Goal: Information Seeking & Learning: Learn about a topic

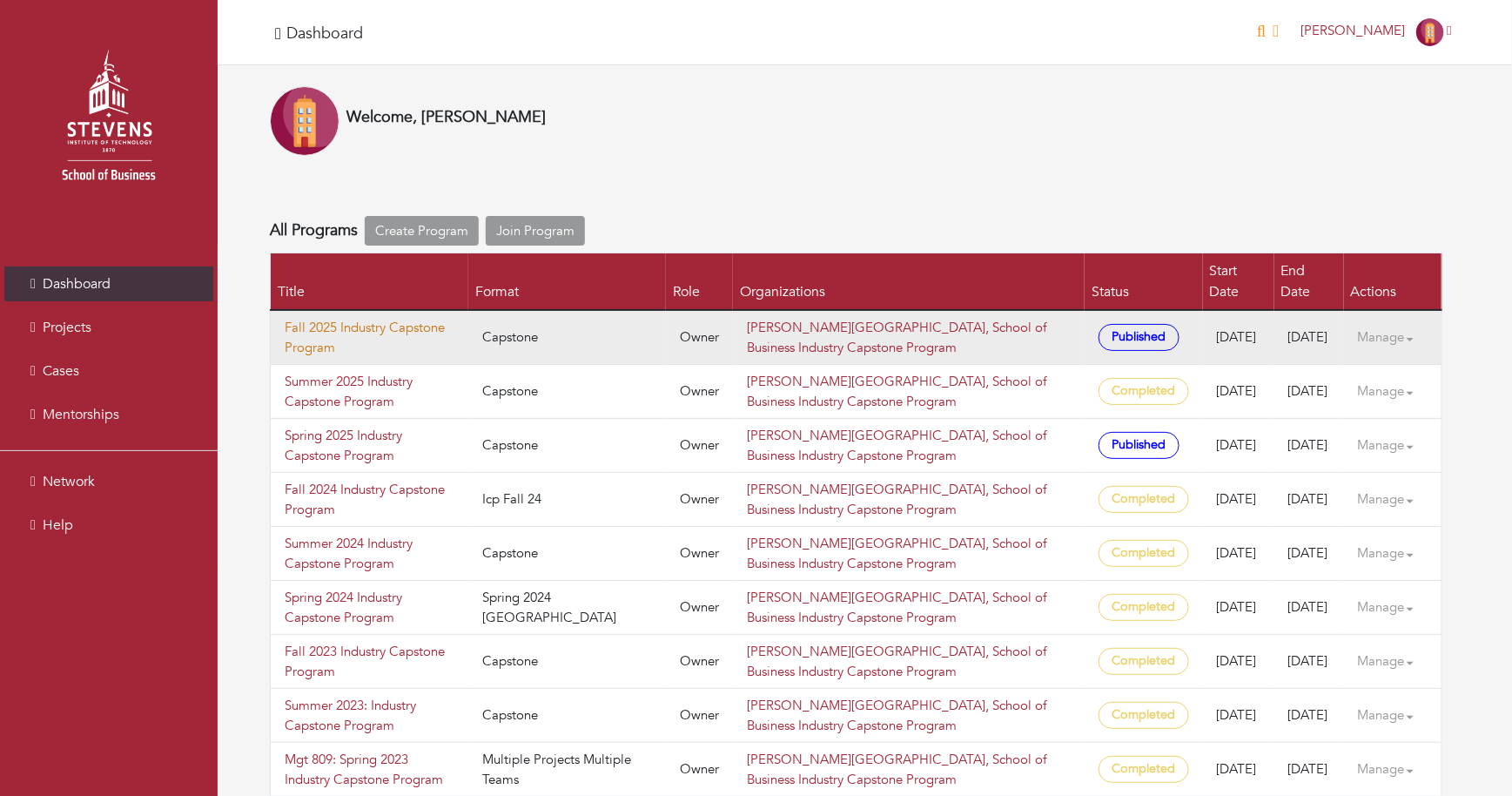
click at [346, 318] on link "Fall 2025 Industry Capstone Program" at bounding box center [369, 337] width 169 height 40
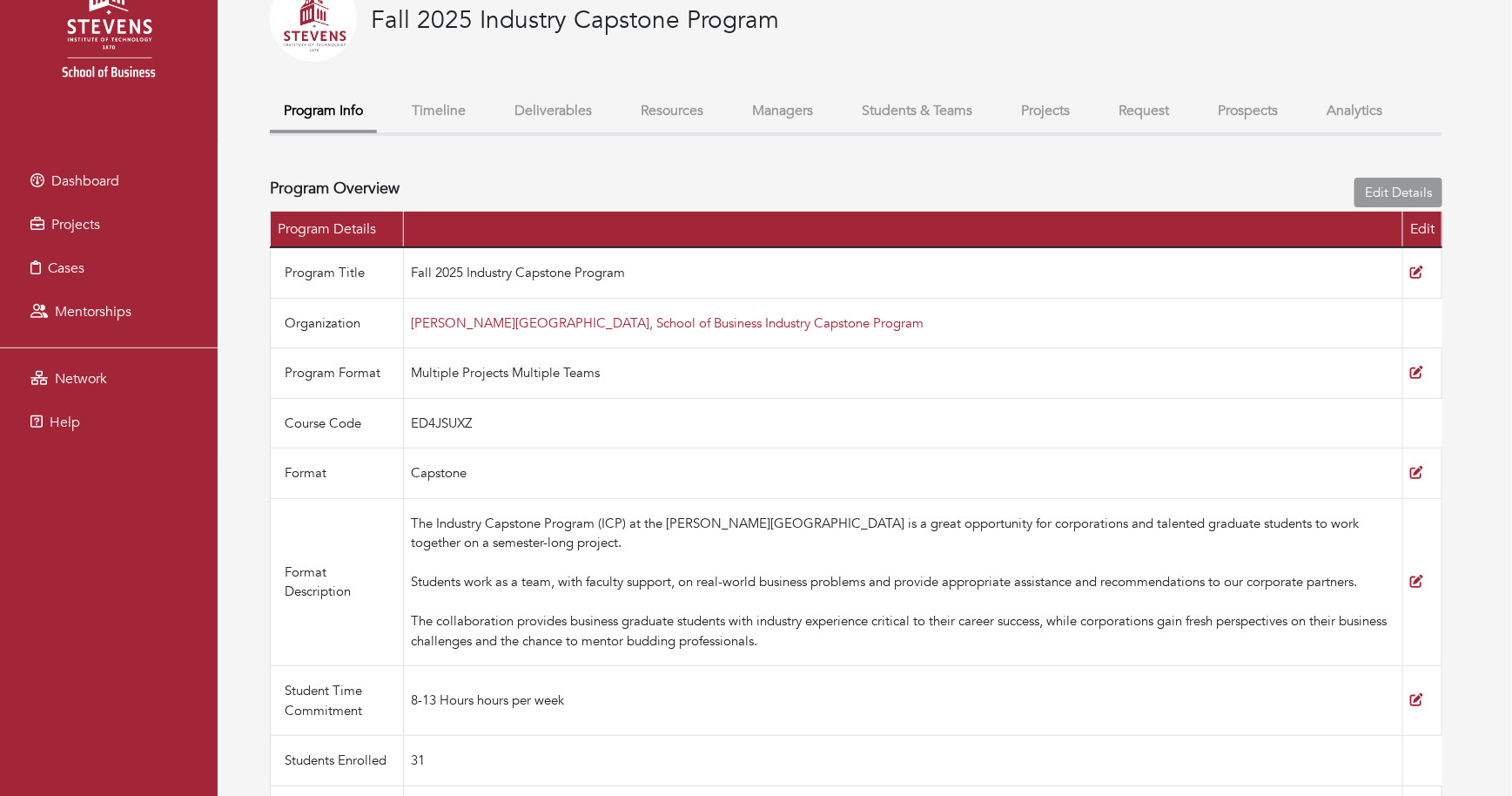
scroll to position [136, 0]
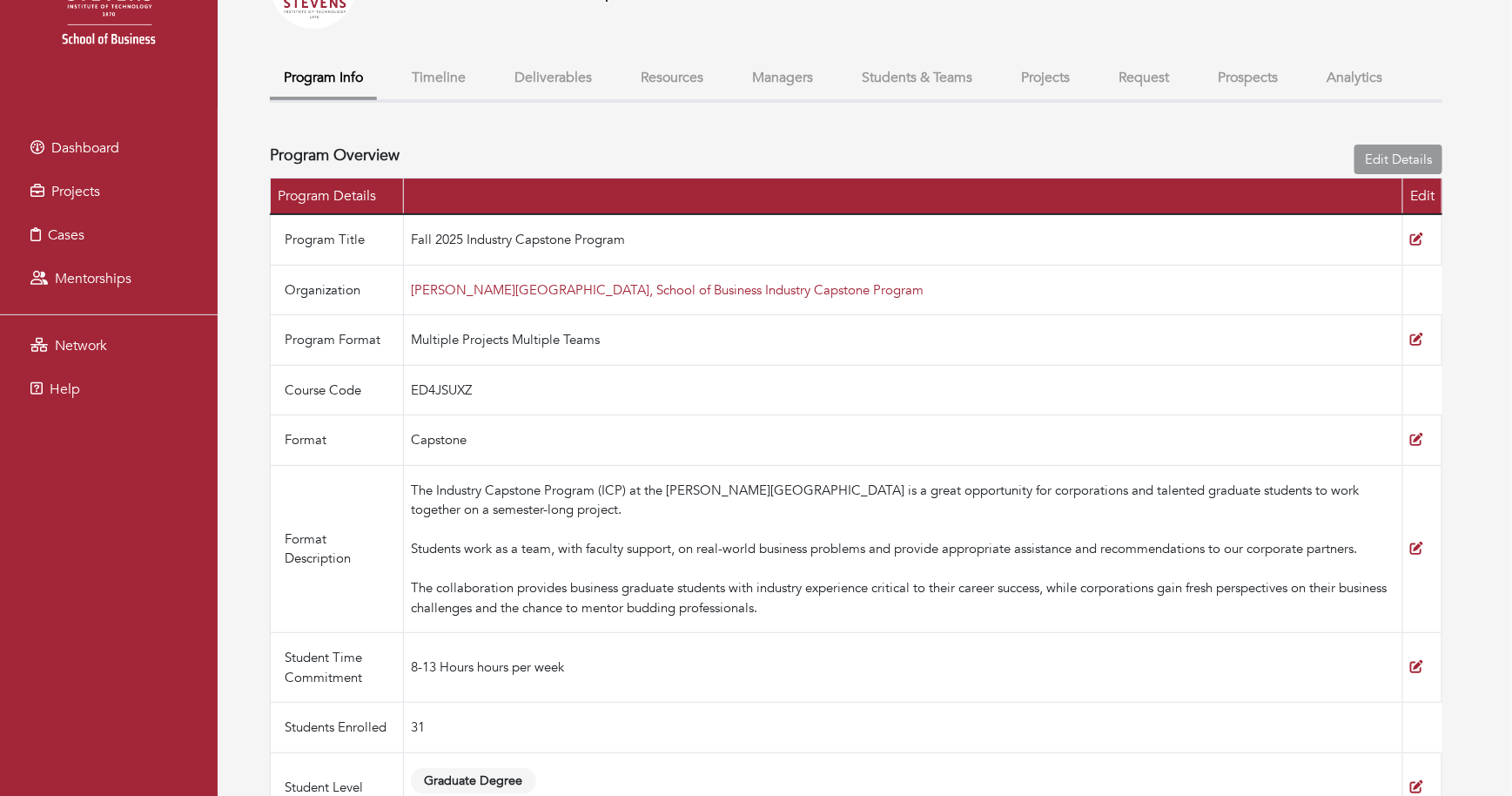
click at [888, 72] on button "Students & Teams" at bounding box center [918, 77] width 139 height 38
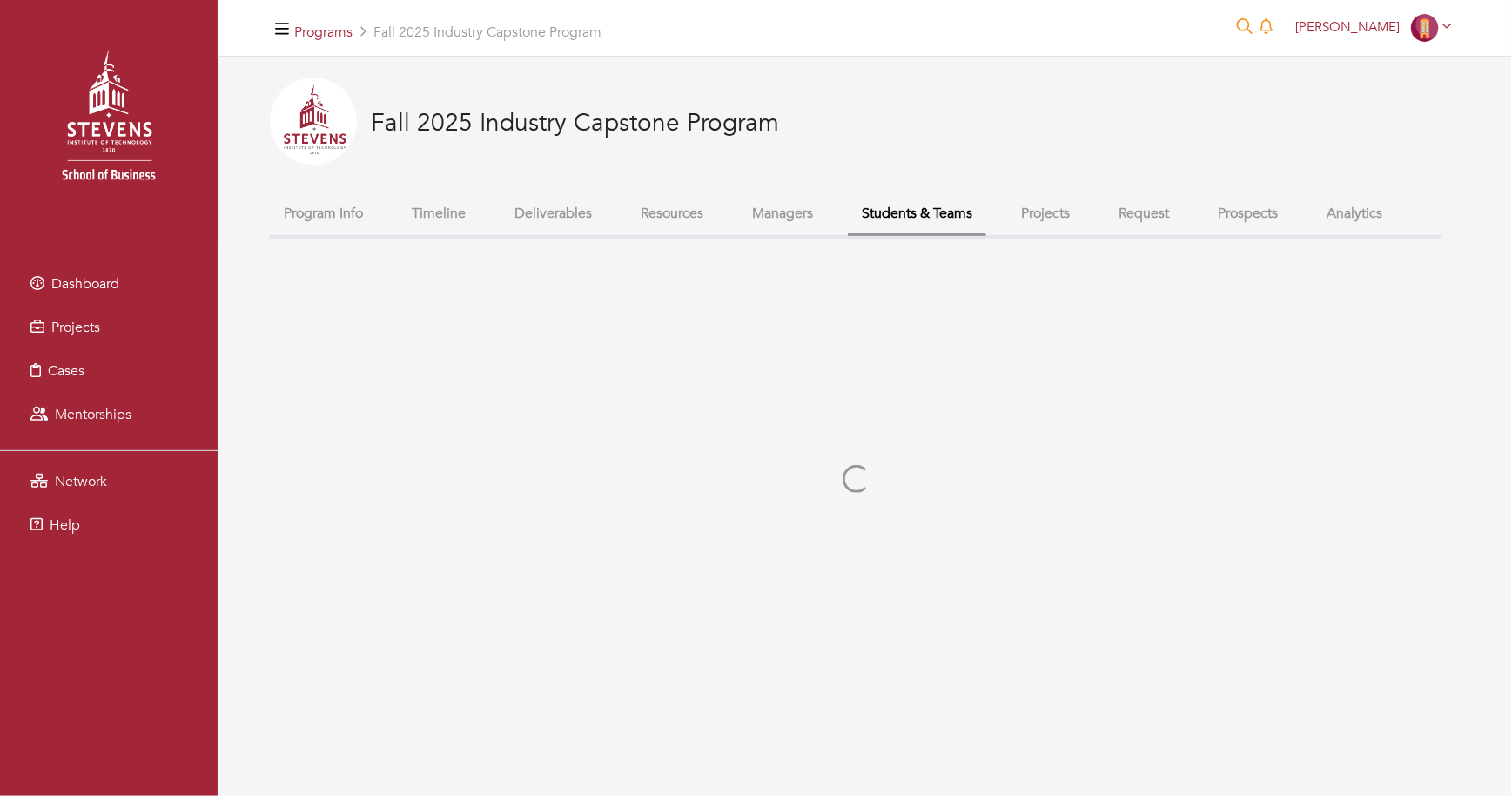
click at [1066, 84] on div "Fall 2025 Industry Capstone Program" at bounding box center [855, 136] width 1172 height 118
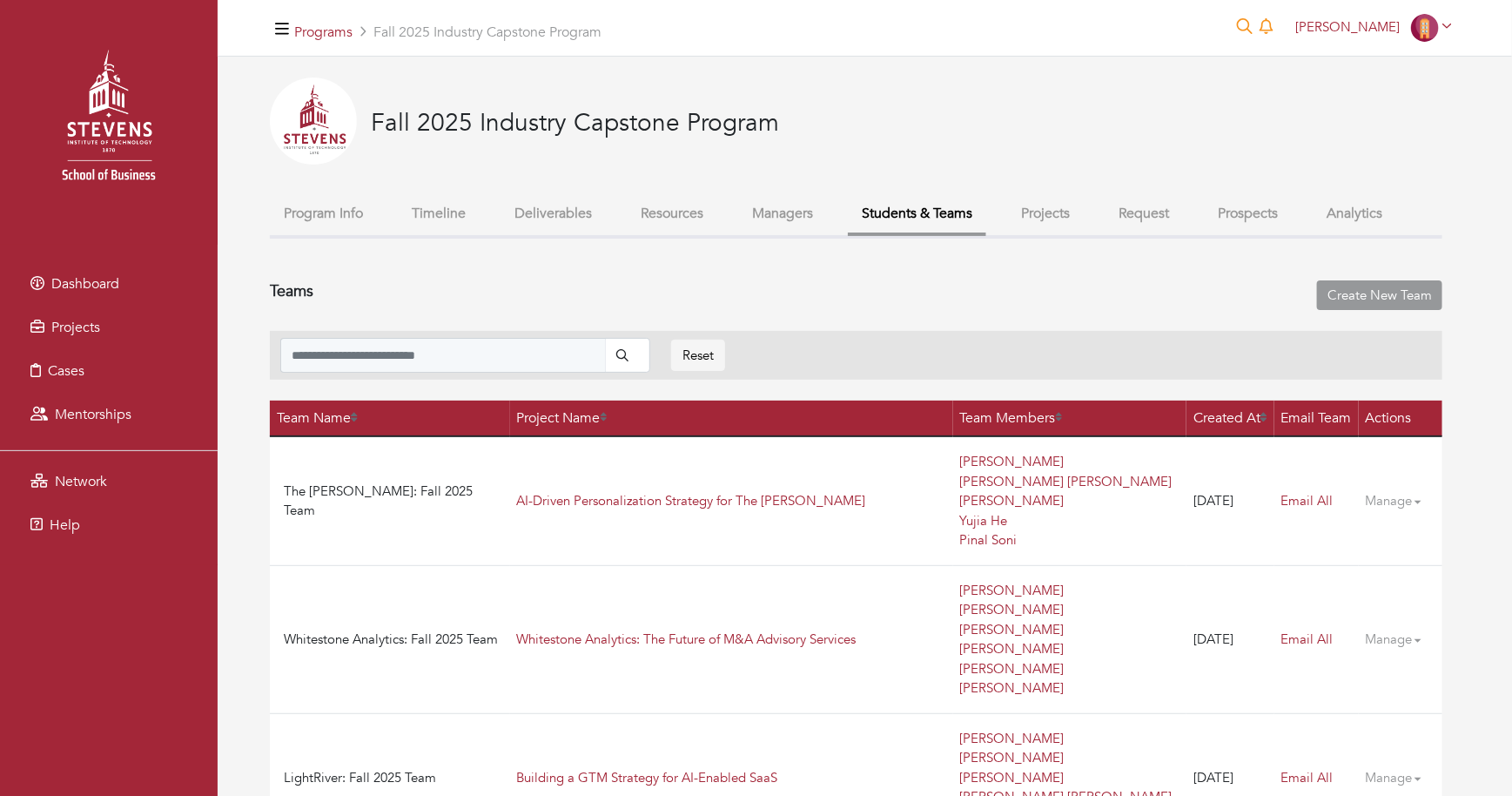
click at [433, 213] on button "Timeline" at bounding box center [438, 213] width 82 height 38
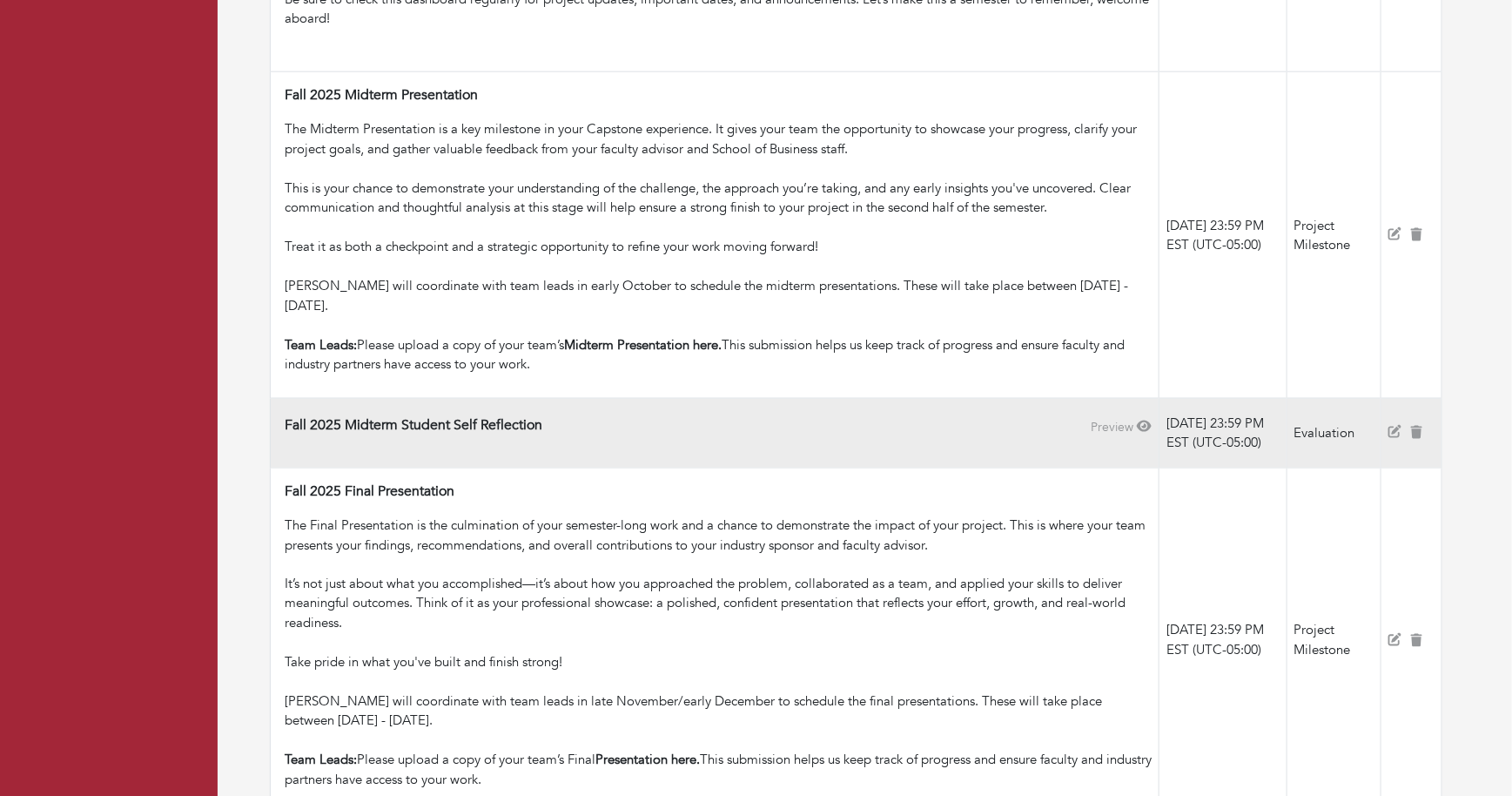
scroll to position [997, 0]
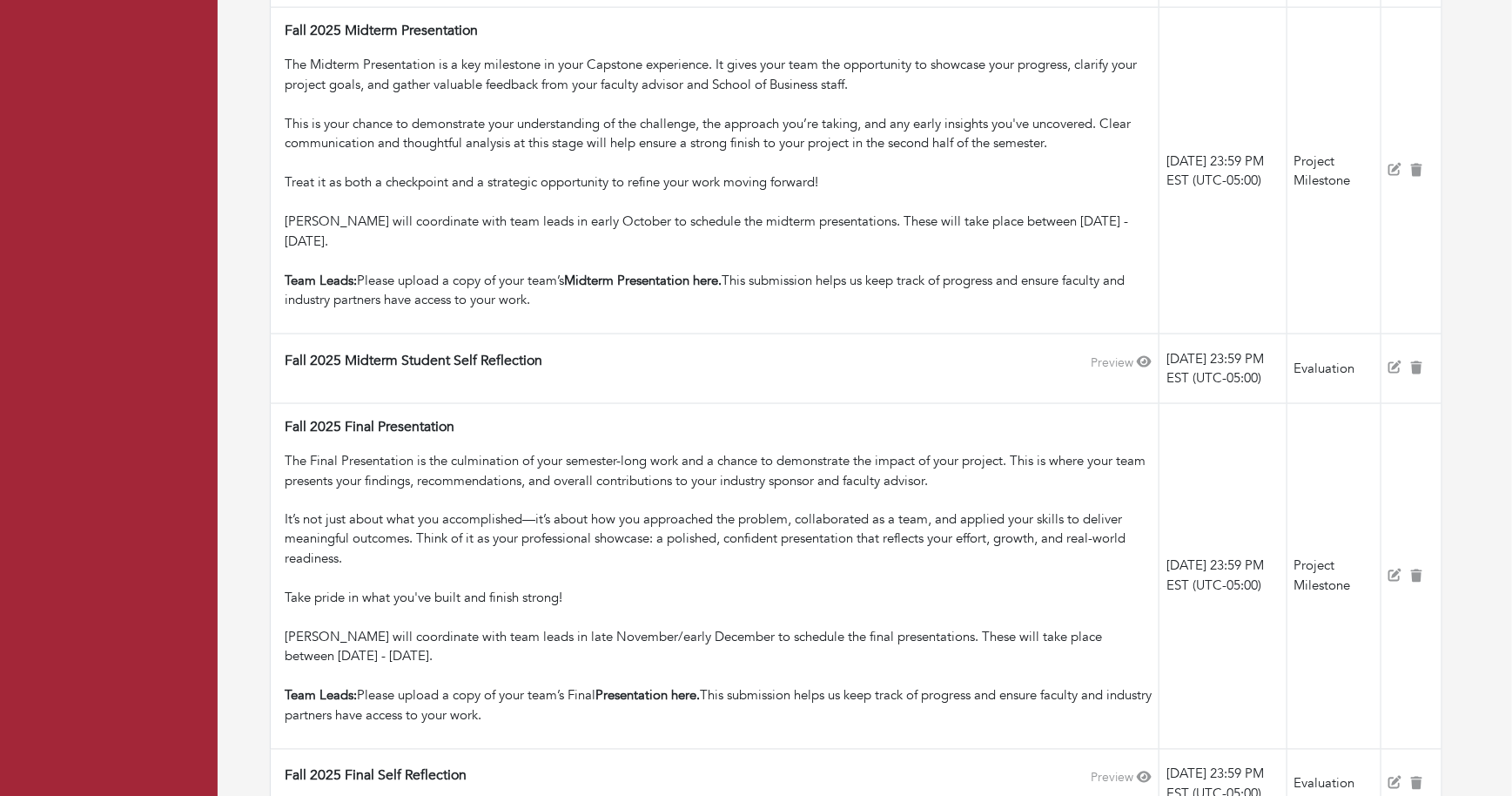
drag, startPoint x: 408, startPoint y: 252, endPoint x: 266, endPoint y: 245, distance: 142.2
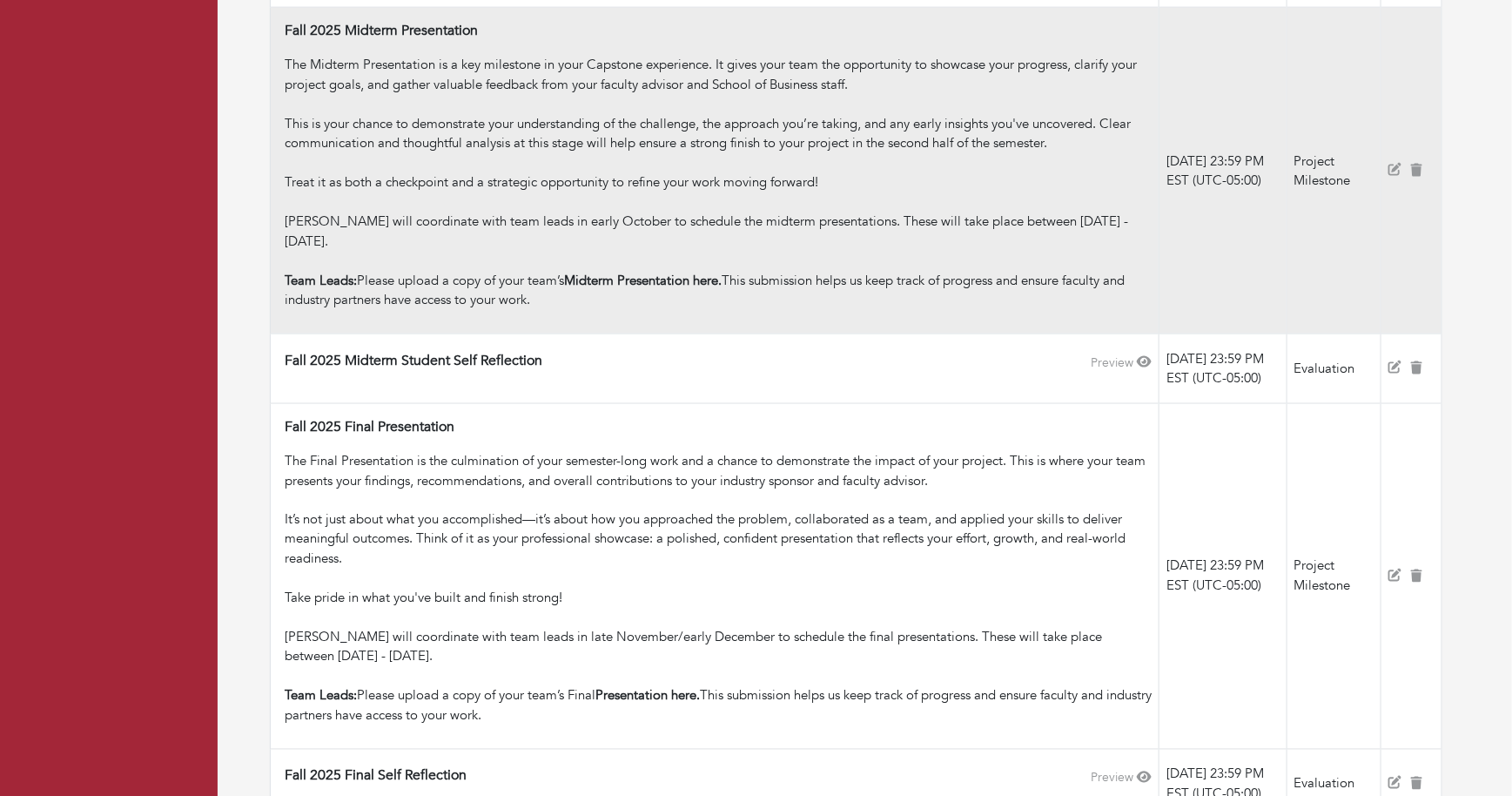
click at [401, 259] on div "Treat it as both a checkpoint and a strategic opportunity to refine your work m…" at bounding box center [717, 221] width 867 height 98
drag, startPoint x: 413, startPoint y: 259, endPoint x: 284, endPoint y: 242, distance: 130.1
click at [284, 242] on div "Treat it as both a checkpoint and a strategic opportunity to refine your work m…" at bounding box center [717, 221] width 867 height 98
copy div "Christina Alwell will coordinate with team leads in early October to schedule t…"
click at [516, 214] on div "Treat it as both a checkpoint and a strategic opportunity to refine your work m…" at bounding box center [717, 221] width 867 height 98
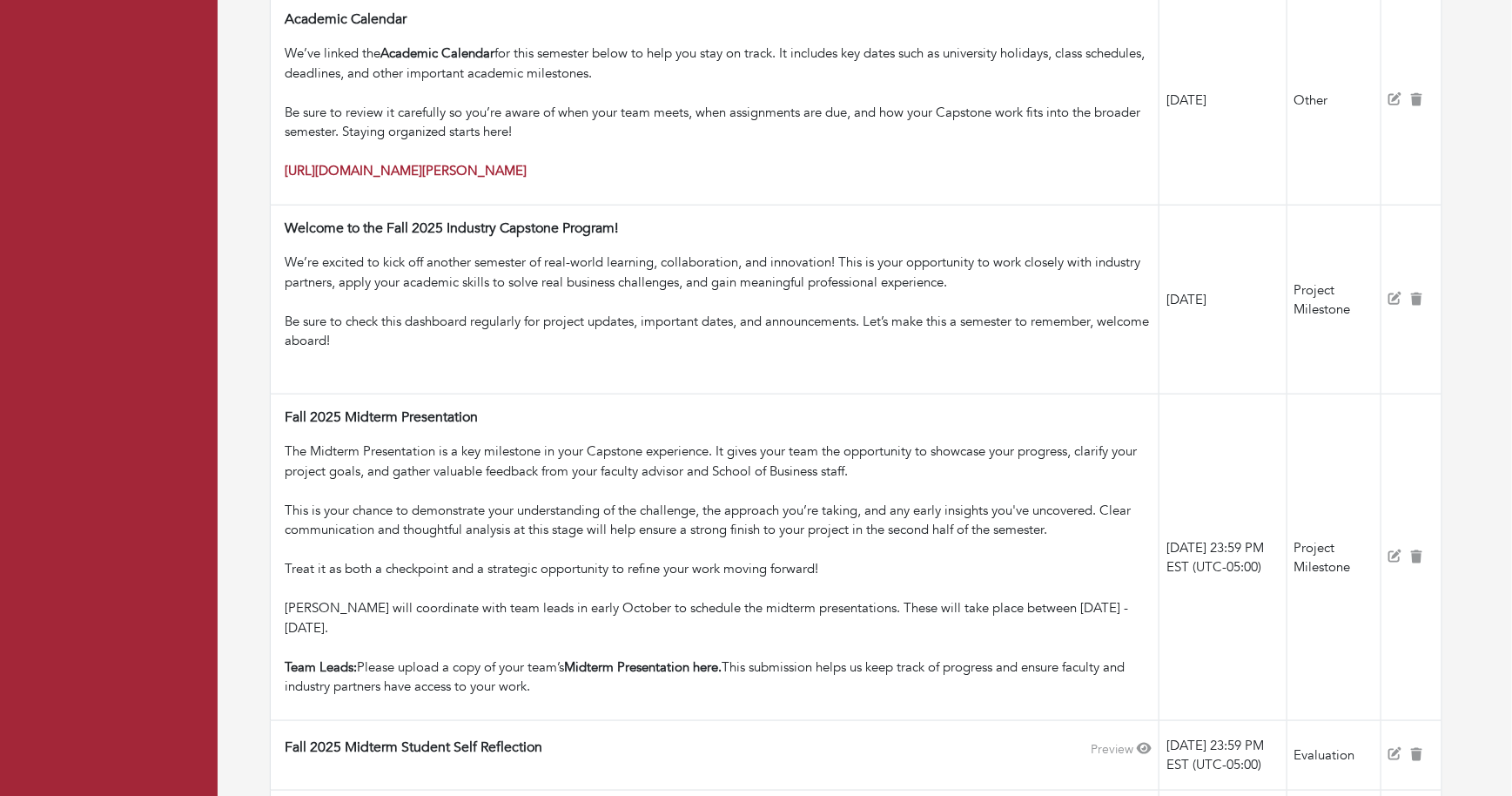
scroll to position [471, 0]
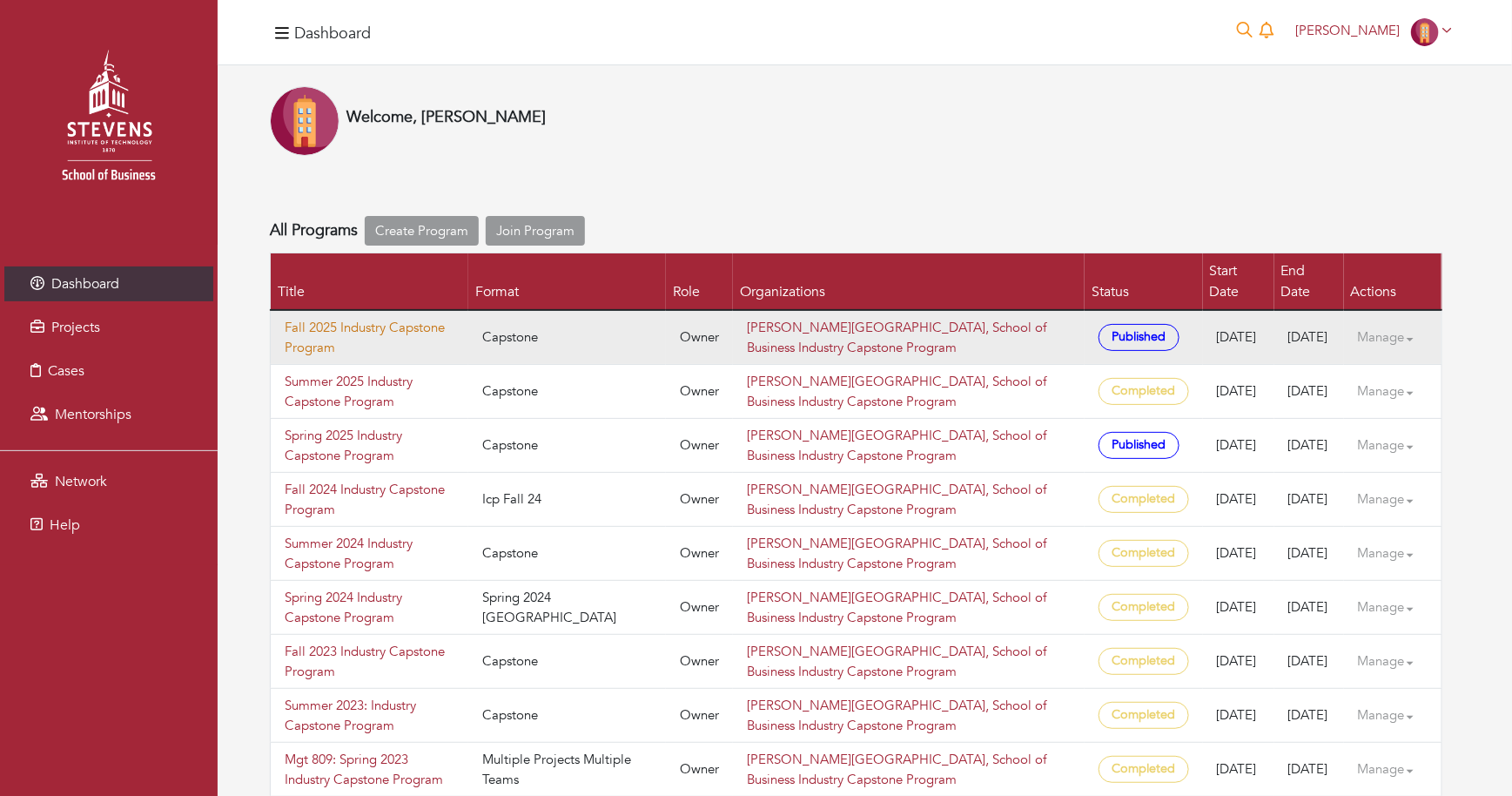
click at [292, 318] on link "Fall 2025 Industry Capstone Program" at bounding box center [369, 337] width 169 height 40
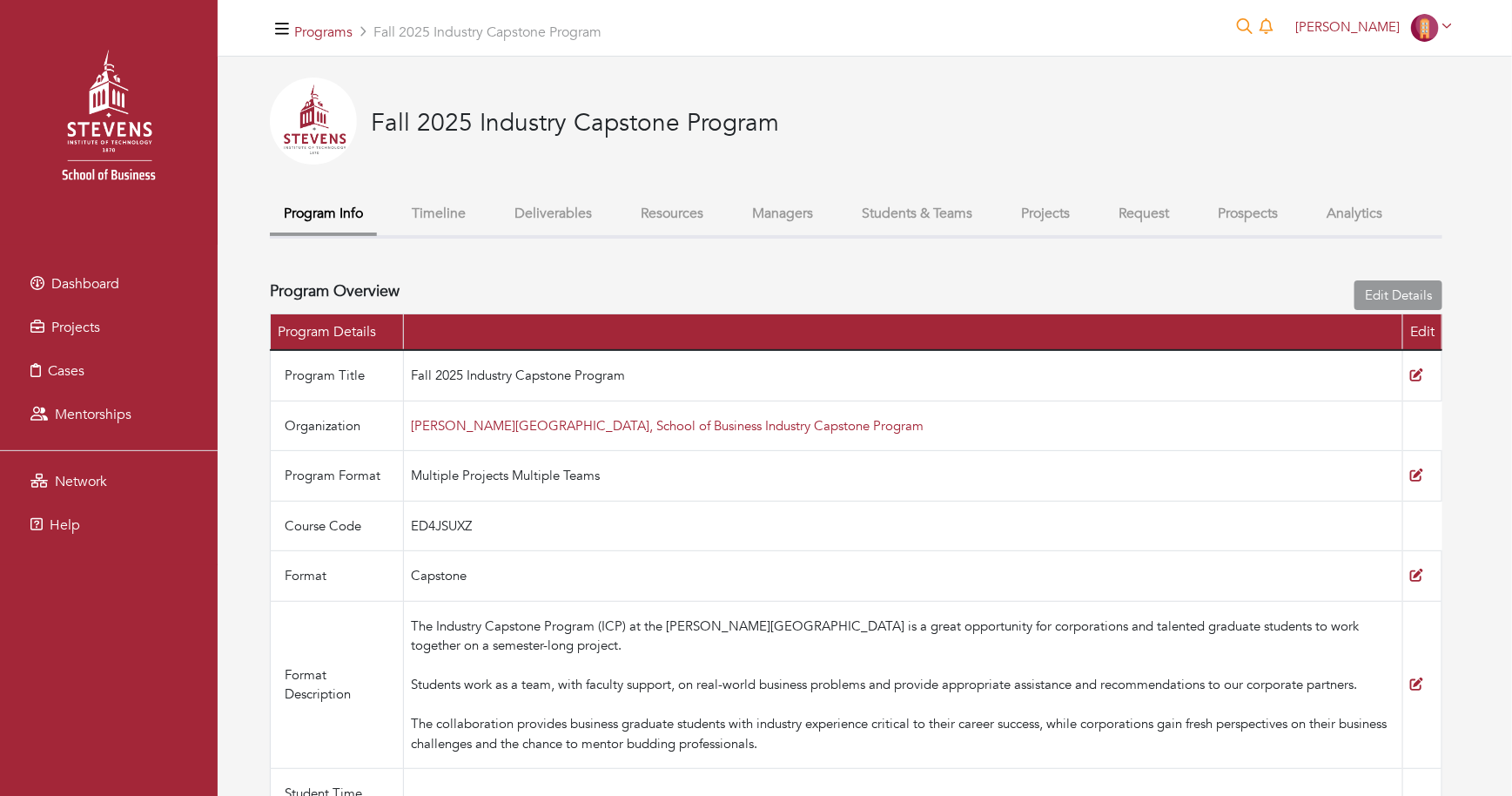
click at [921, 205] on button "Students & Teams" at bounding box center [918, 213] width 139 height 38
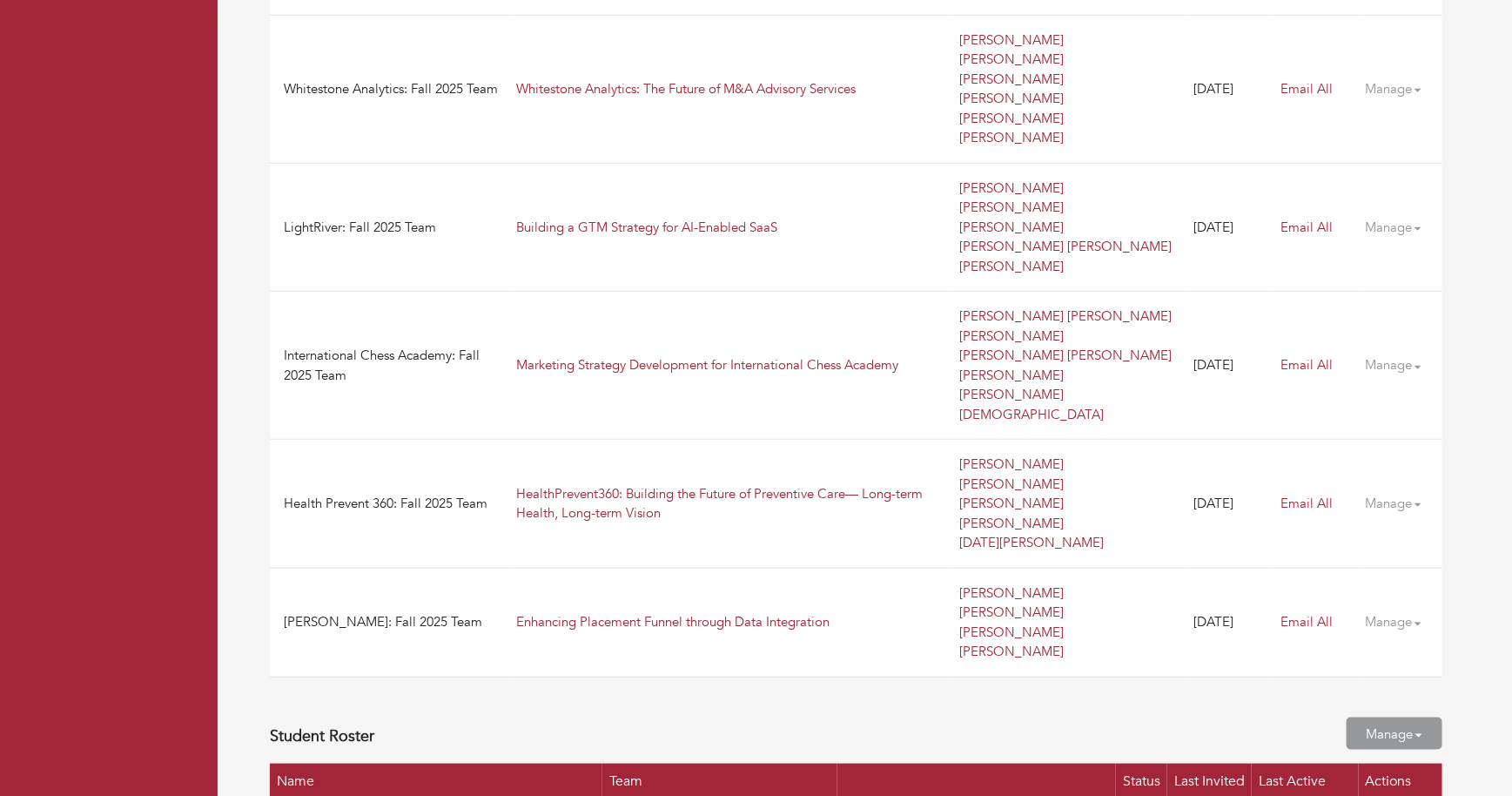
scroll to position [69, 0]
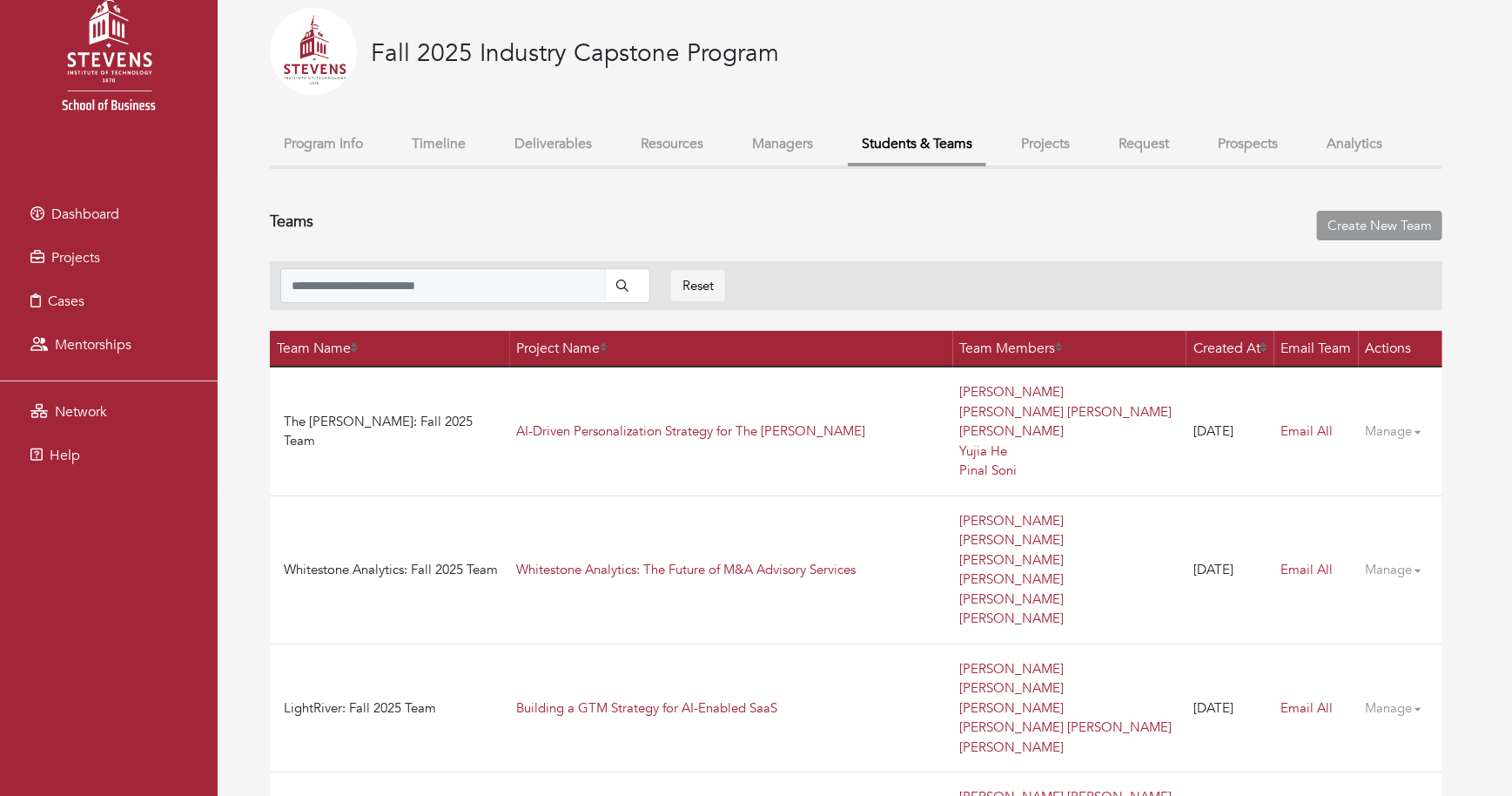
click at [454, 146] on button "Timeline" at bounding box center [438, 144] width 82 height 38
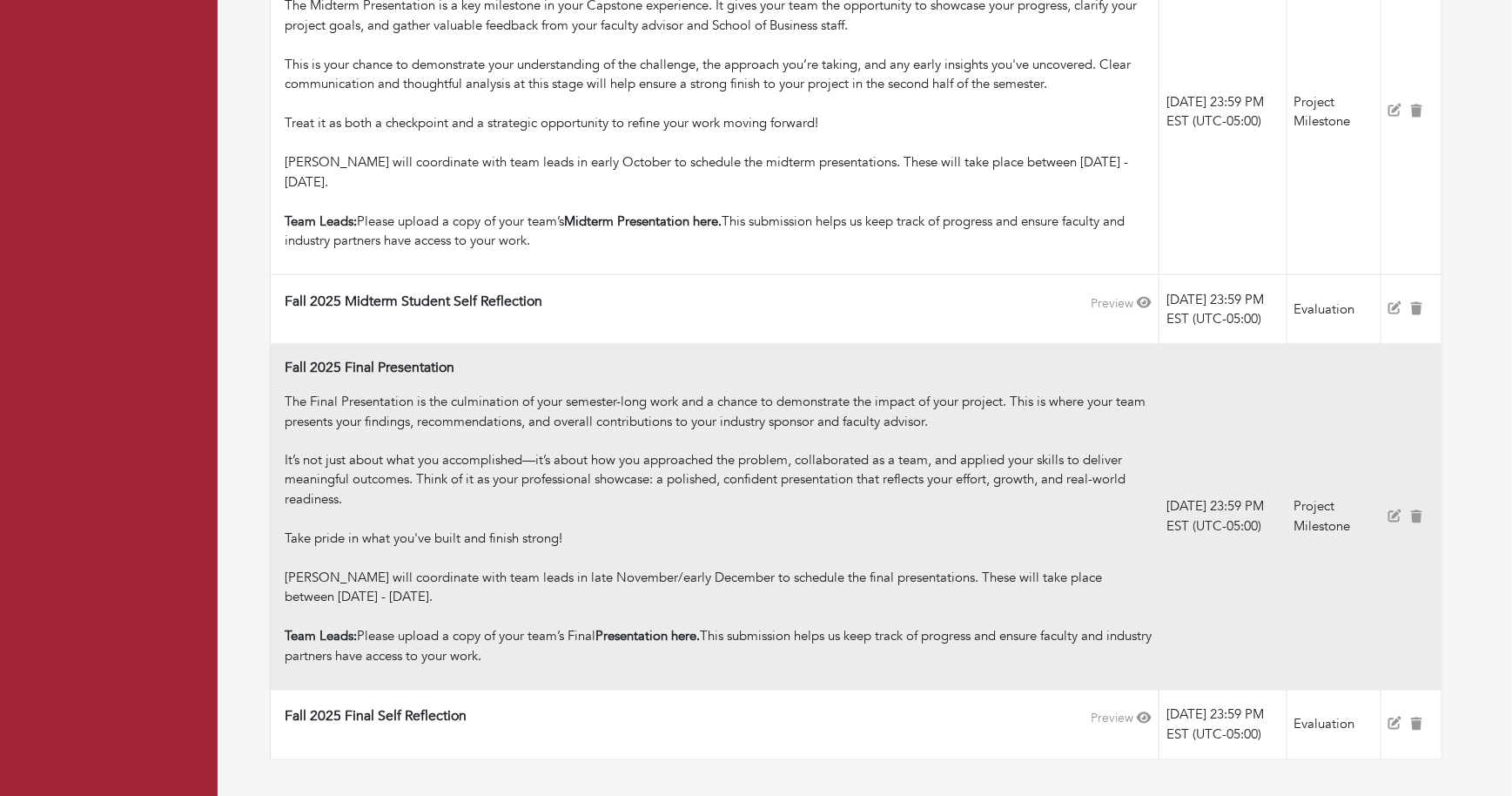
scroll to position [1076, 0]
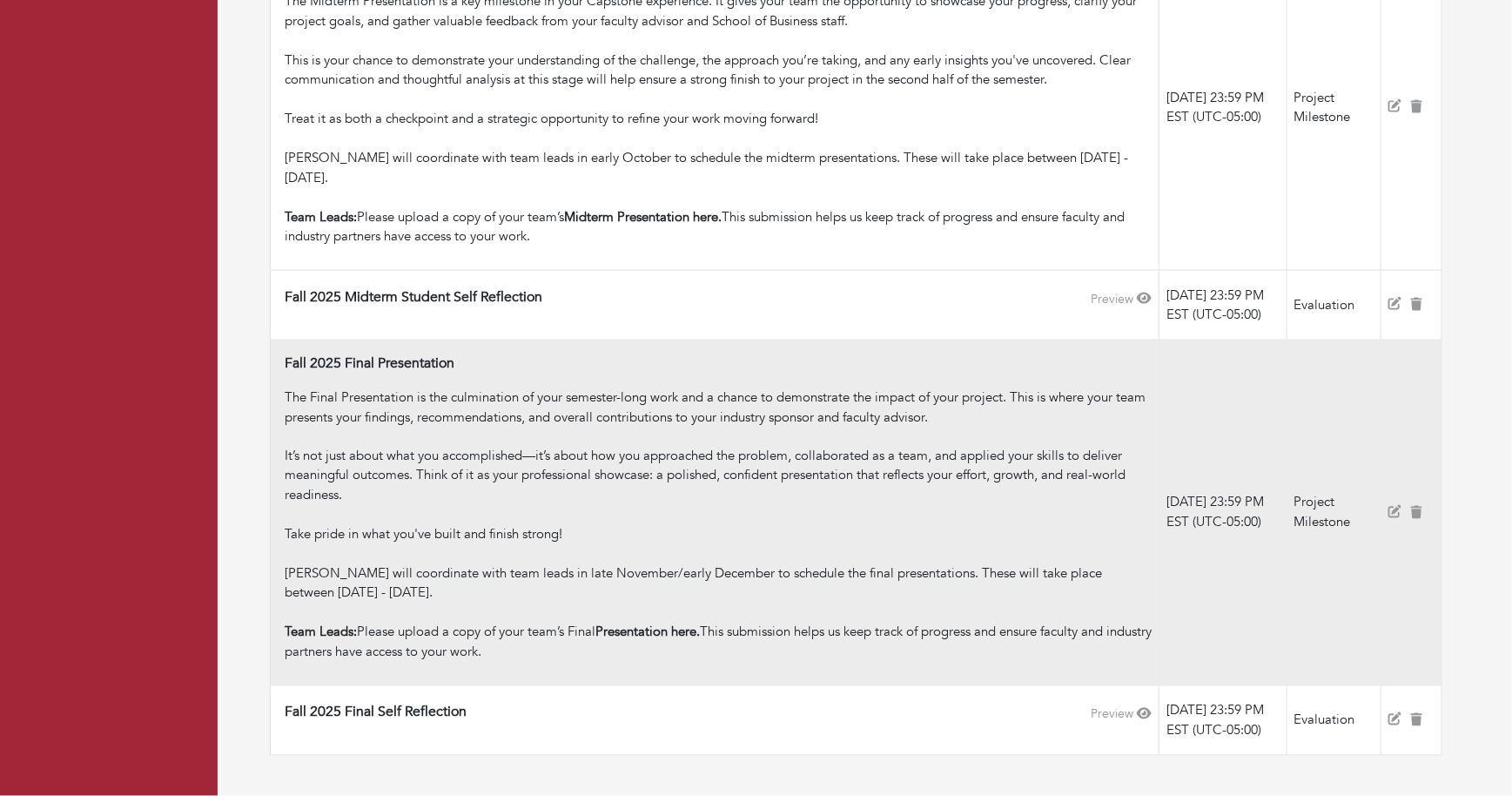
drag, startPoint x: 495, startPoint y: 601, endPoint x: 284, endPoint y: 579, distance: 212.1
click at [284, 579] on div "Take pride in what you've built and finish strong! [PERSON_NAME] will coordinat…" at bounding box center [717, 575] width 867 height 98
copy div "[PERSON_NAME] will coordinate with team leads in late November/early December t…"
